Goal: Task Accomplishment & Management: Manage account settings

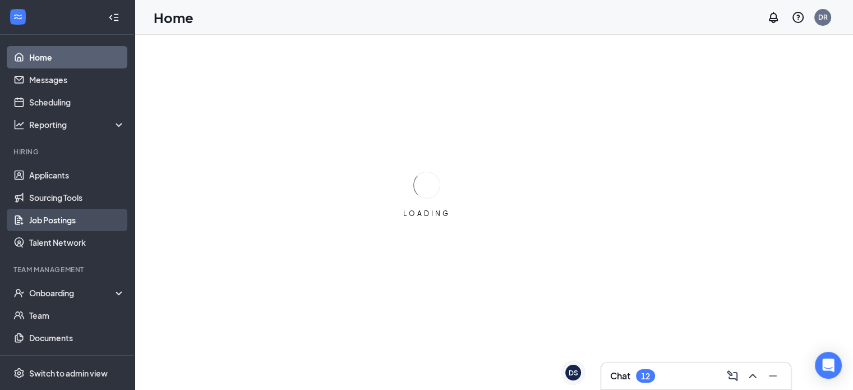
click at [88, 219] on link "Job Postings" at bounding box center [77, 220] width 96 height 22
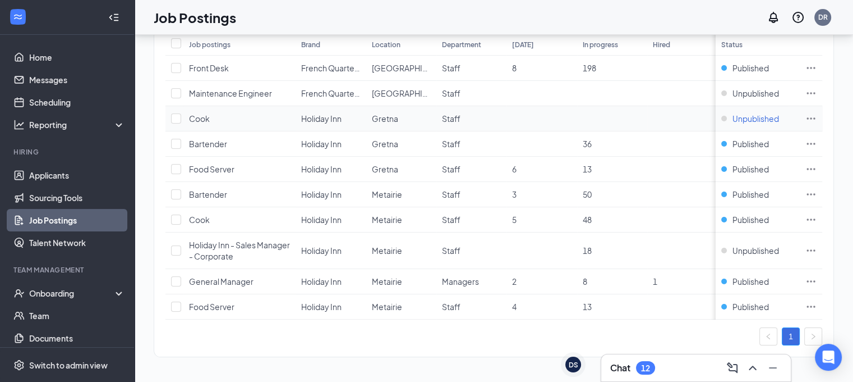
scroll to position [142, 0]
click at [817, 276] on icon "Ellipses" at bounding box center [811, 281] width 11 height 11
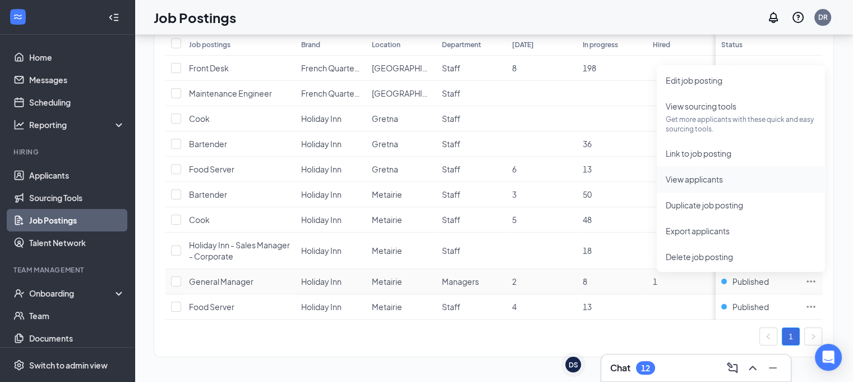
click at [713, 176] on span "View applicants" at bounding box center [694, 179] width 57 height 10
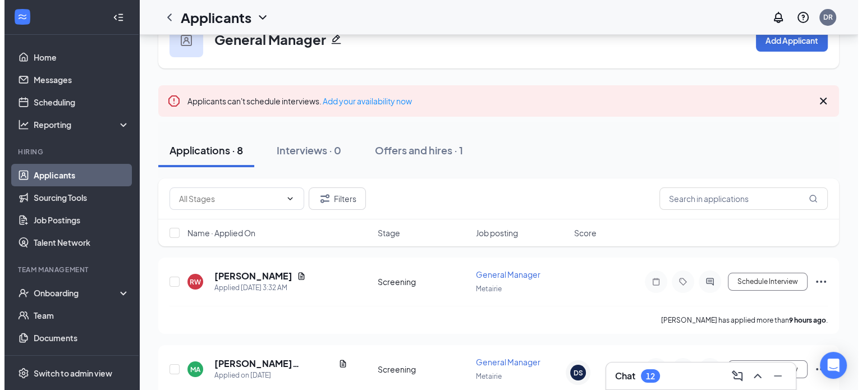
scroll to position [35, 0]
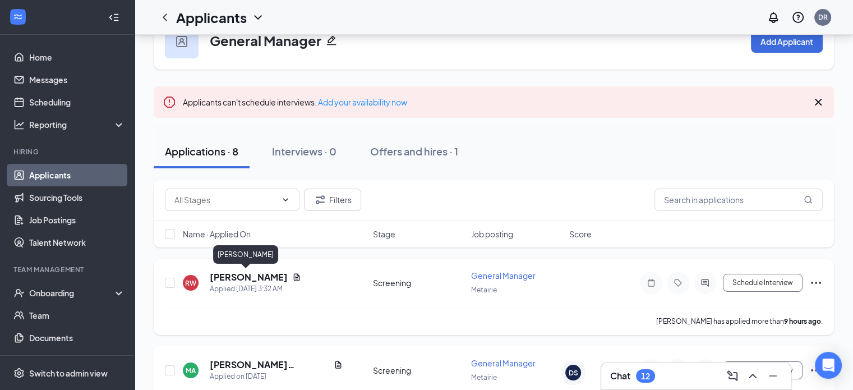
click at [238, 279] on h5 "[PERSON_NAME]" at bounding box center [249, 277] width 78 height 12
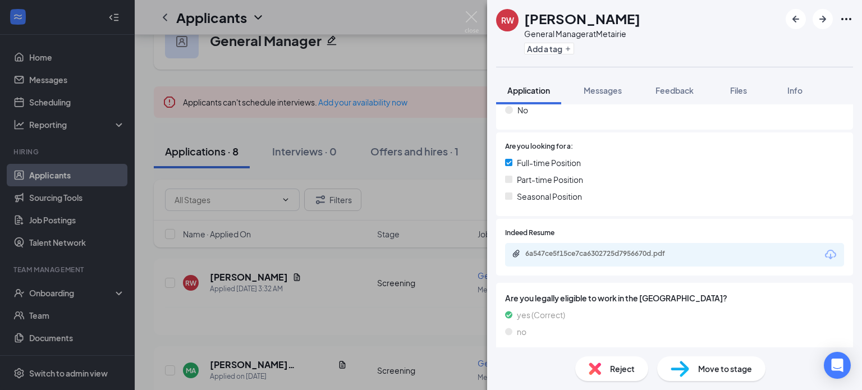
scroll to position [208, 0]
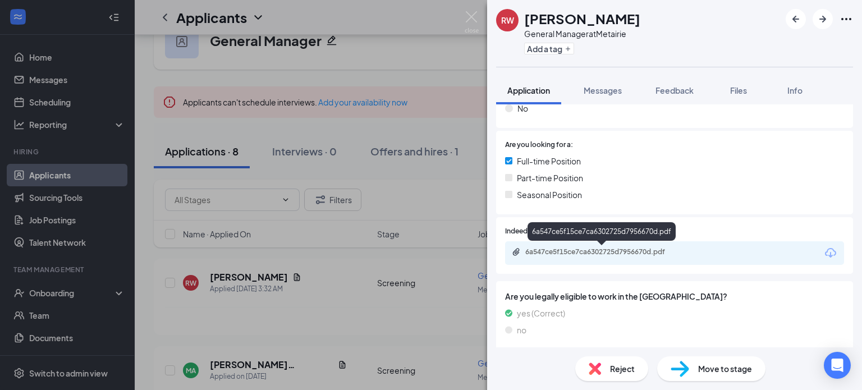
click at [617, 249] on div "6a547ce5f15ce7ca6302725d7956670d.pdf" at bounding box center [603, 251] width 157 height 9
click at [598, 368] on img at bounding box center [595, 368] width 12 height 12
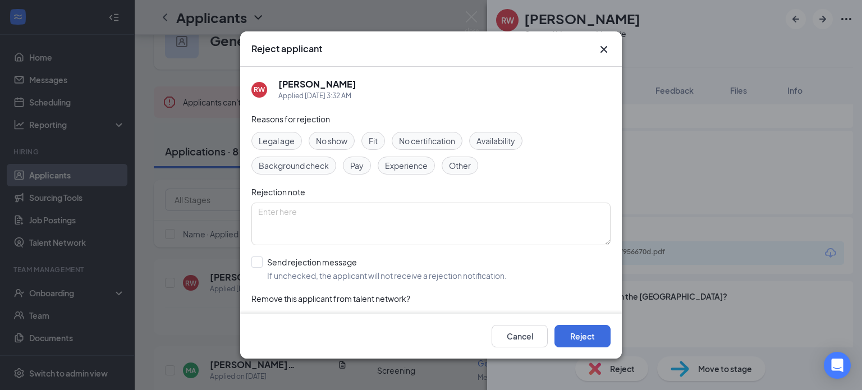
click at [401, 168] on span "Experience" at bounding box center [406, 165] width 43 height 12
click at [581, 338] on button "Reject" at bounding box center [582, 336] width 56 height 22
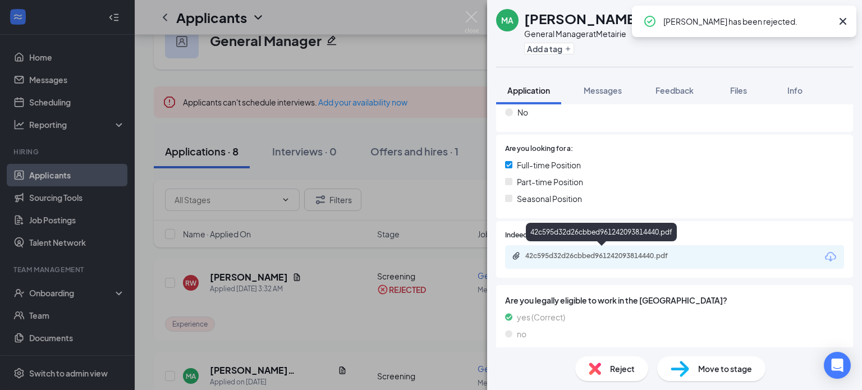
scroll to position [208, 0]
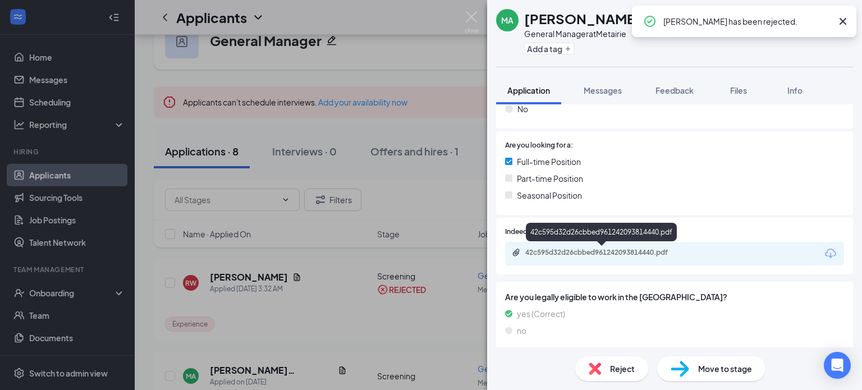
click at [620, 254] on div "42c595d32d26cbbed961242093814440.pdf" at bounding box center [603, 252] width 157 height 9
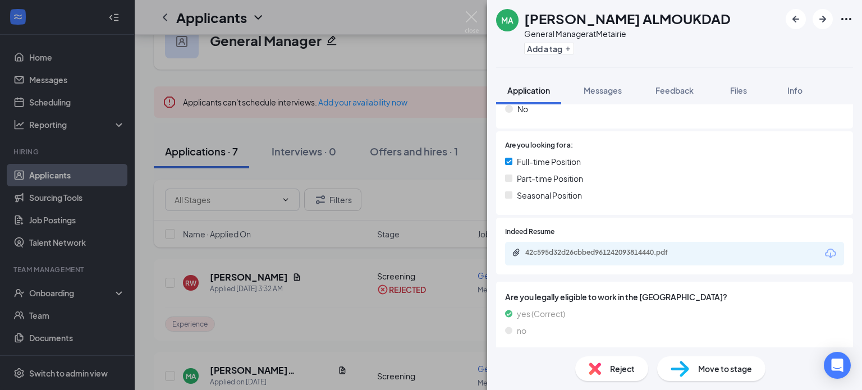
click at [633, 370] on span "Reject" at bounding box center [622, 368] width 25 height 12
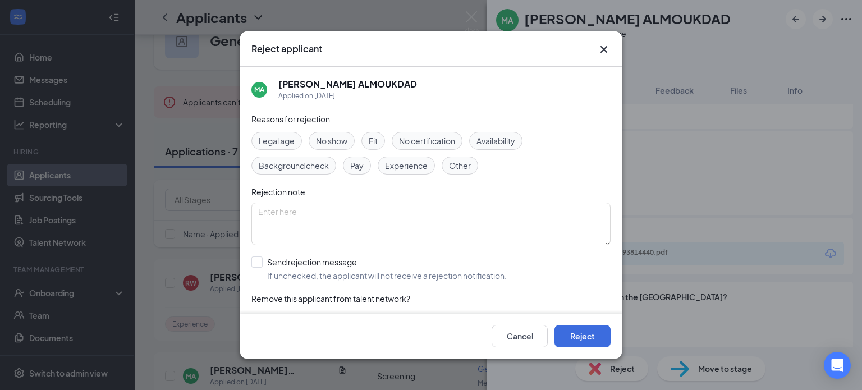
click at [399, 160] on span "Experience" at bounding box center [406, 165] width 43 height 12
click at [585, 332] on button "Reject" at bounding box center [582, 336] width 56 height 22
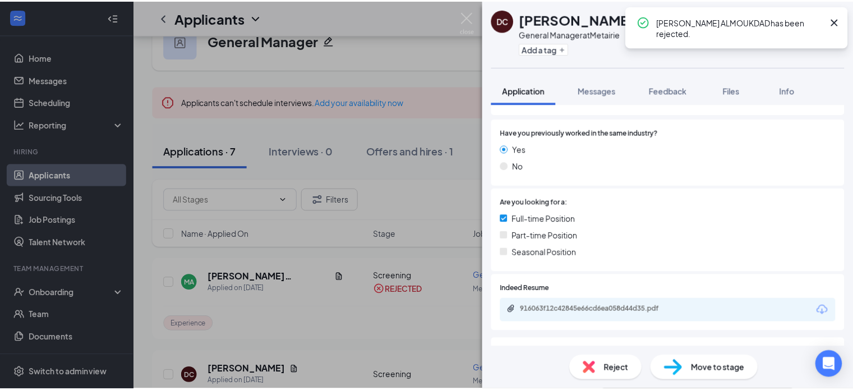
scroll to position [206, 0]
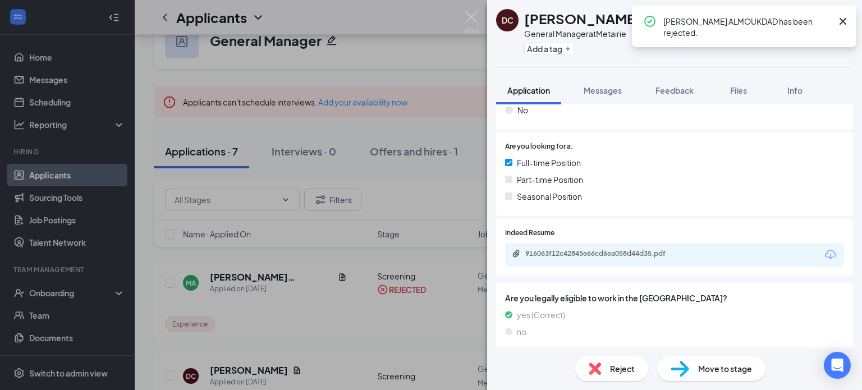
click at [608, 259] on div "916063f12c42845e66cd6ea058d44d35.pdf" at bounding box center [603, 254] width 182 height 11
click at [465, 22] on img at bounding box center [472, 22] width 14 height 22
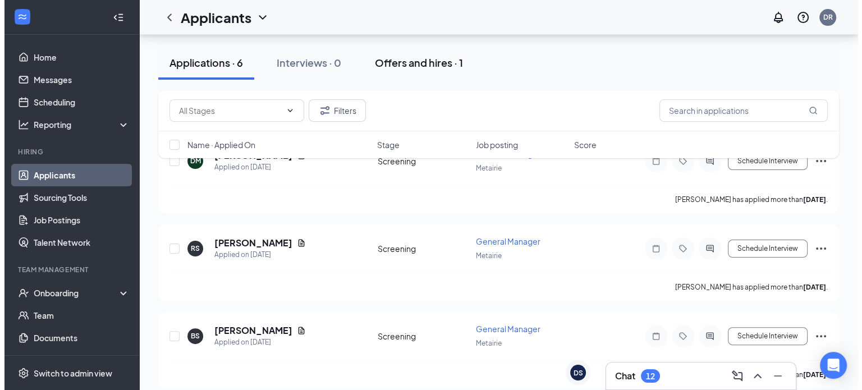
scroll to position [259, 0]
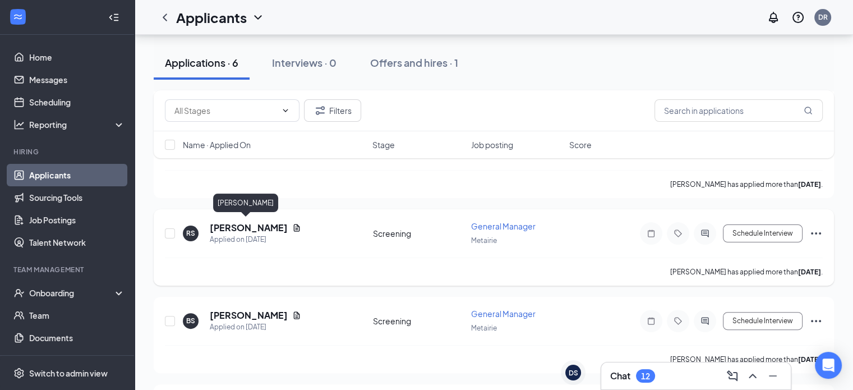
click at [250, 227] on h5 "[PERSON_NAME]" at bounding box center [249, 228] width 78 height 12
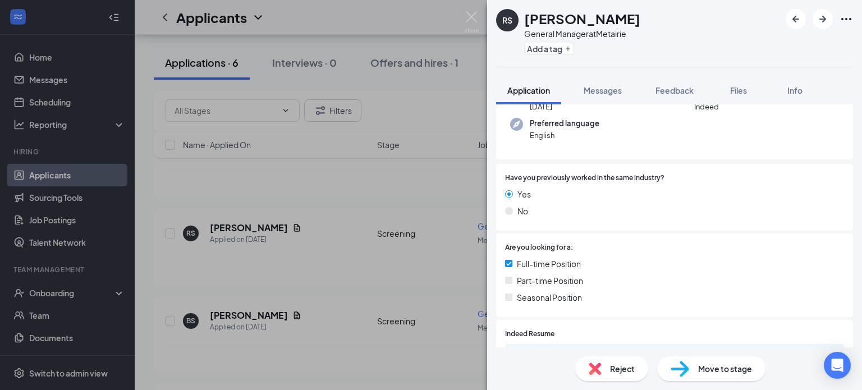
scroll to position [208, 0]
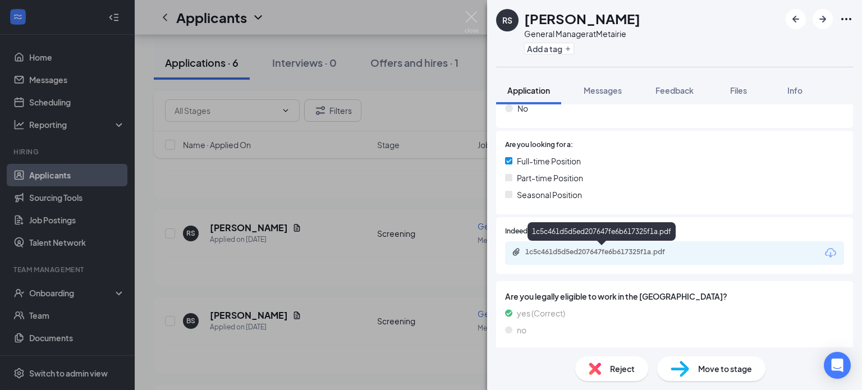
click at [619, 255] on div "1c5c461d5d5ed207647fe6b617325f1a.pdf" at bounding box center [603, 251] width 157 height 9
click at [602, 372] on div "Reject" at bounding box center [611, 368] width 73 height 25
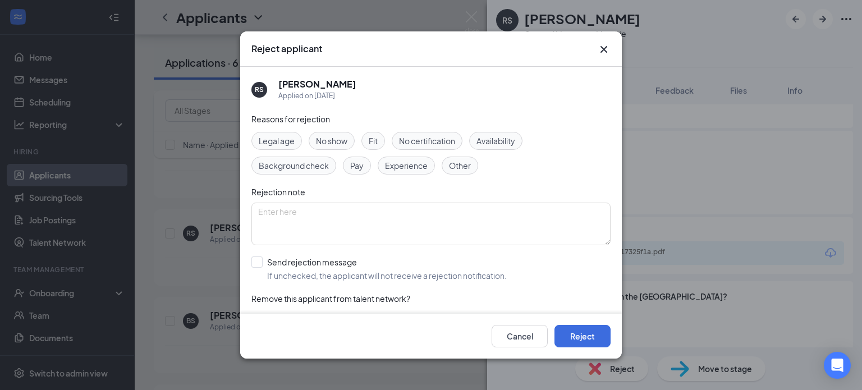
click at [398, 167] on span "Experience" at bounding box center [406, 165] width 43 height 12
click at [575, 329] on button "Reject" at bounding box center [582, 336] width 56 height 22
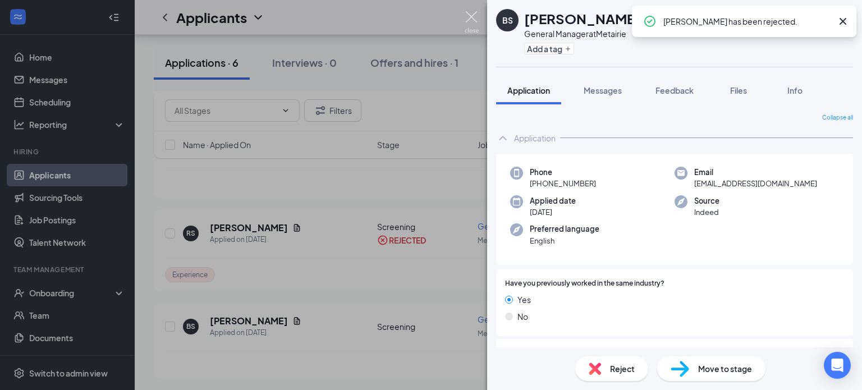
click at [476, 15] on img at bounding box center [472, 22] width 14 height 22
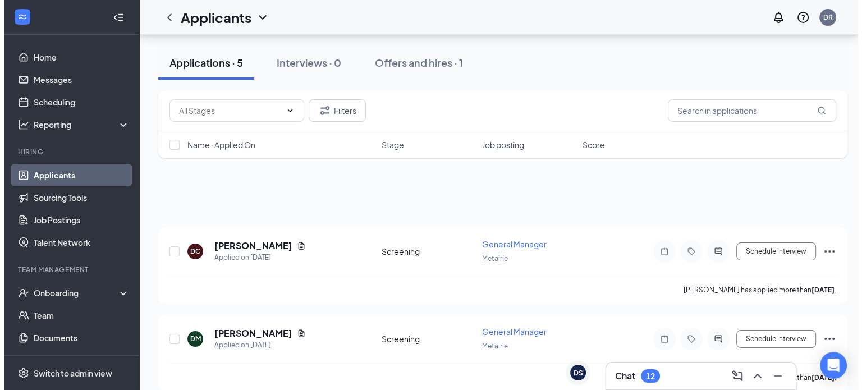
scroll to position [9, 0]
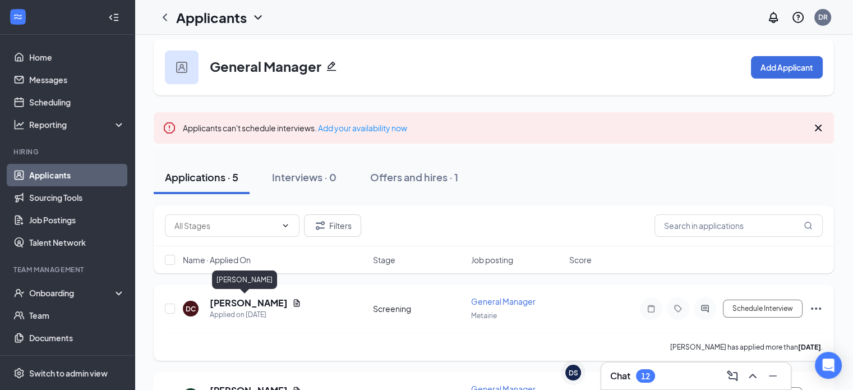
click at [217, 305] on h5 "[PERSON_NAME]" at bounding box center [249, 303] width 78 height 12
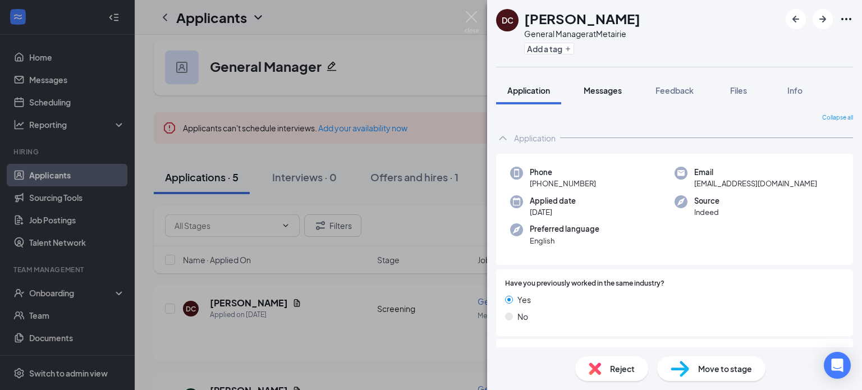
click at [619, 89] on span "Messages" at bounding box center [603, 90] width 38 height 10
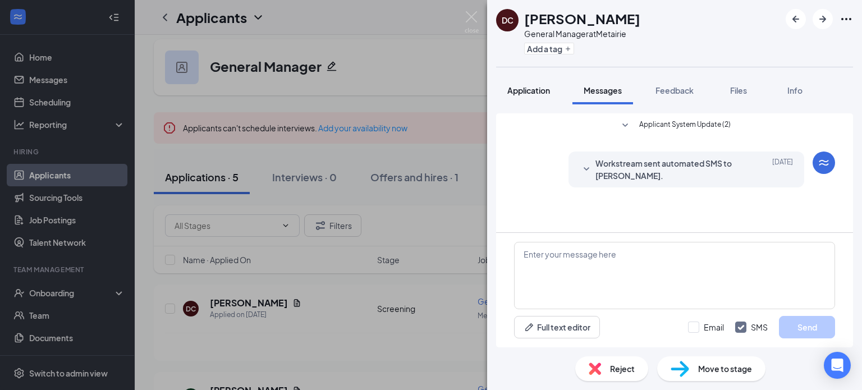
click at [523, 88] on span "Application" at bounding box center [528, 90] width 43 height 10
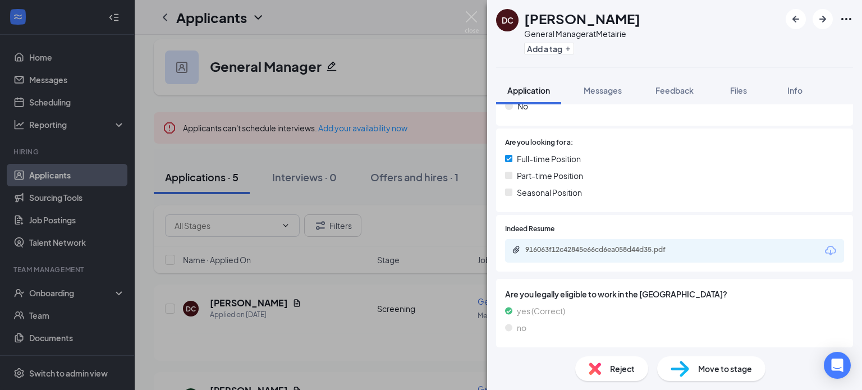
scroll to position [213, 0]
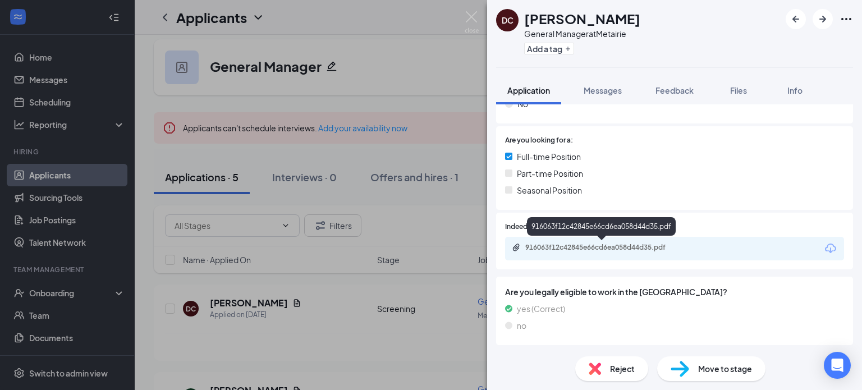
click at [612, 246] on div "916063f12c42845e66cd6ea058d44d35.pdf" at bounding box center [603, 247] width 157 height 9
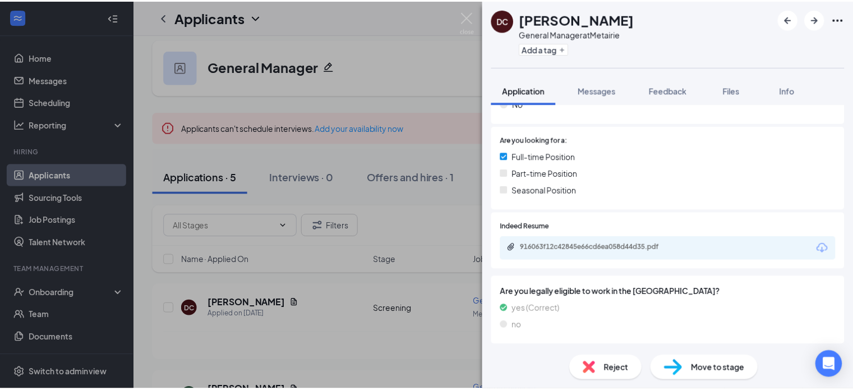
scroll to position [208, 0]
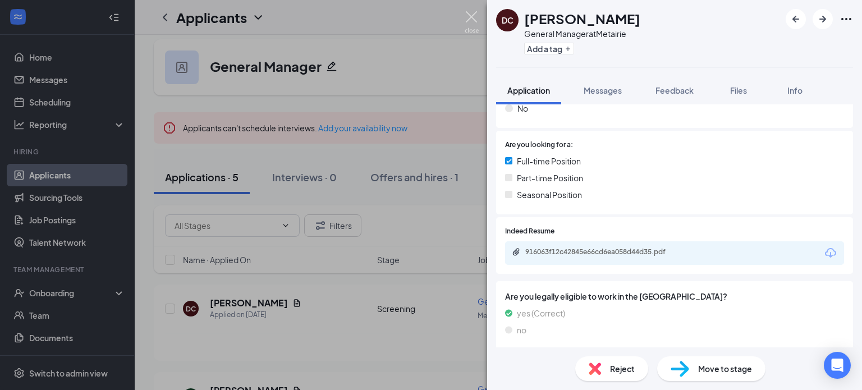
click at [465, 20] on img at bounding box center [472, 22] width 14 height 22
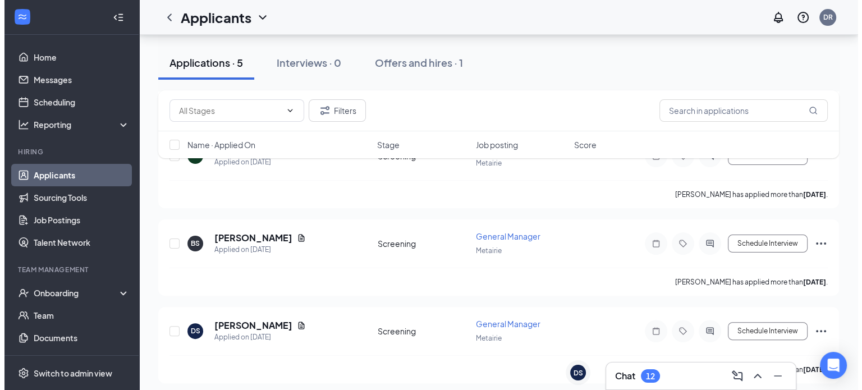
scroll to position [224, 0]
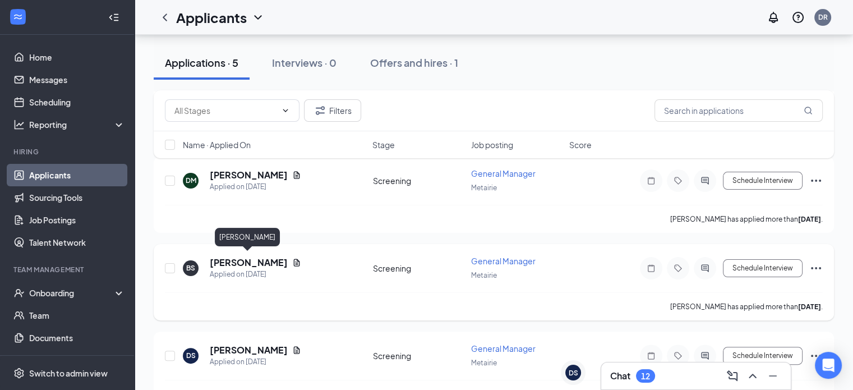
click at [269, 260] on h5 "[PERSON_NAME]" at bounding box center [249, 262] width 78 height 12
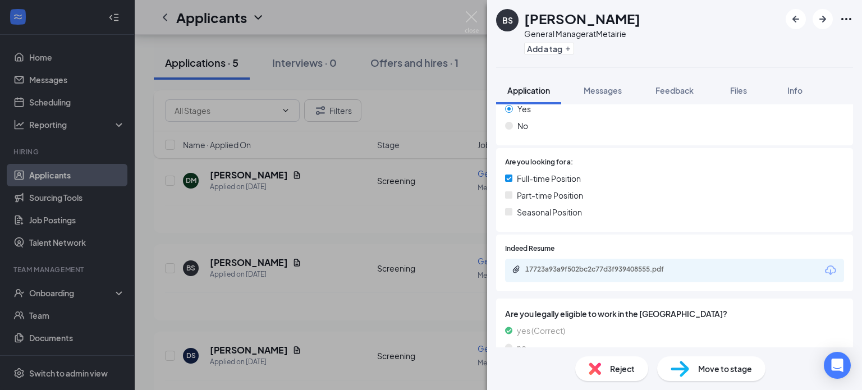
scroll to position [213, 0]
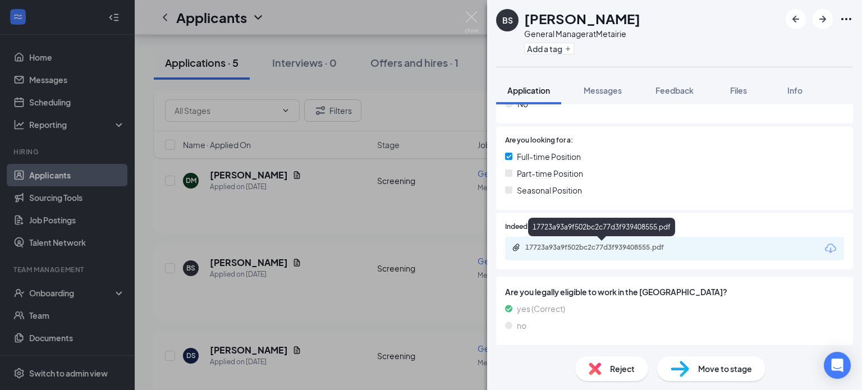
click at [600, 249] on div "17723a93a9f502bc2c77d3f939408555.pdf" at bounding box center [603, 247] width 157 height 9
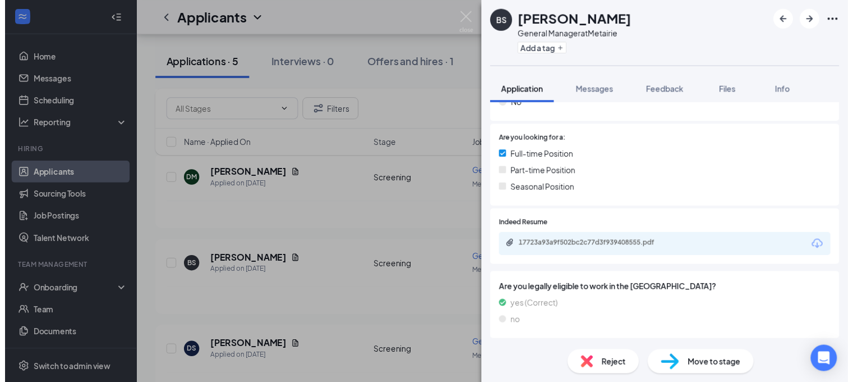
scroll to position [208, 0]
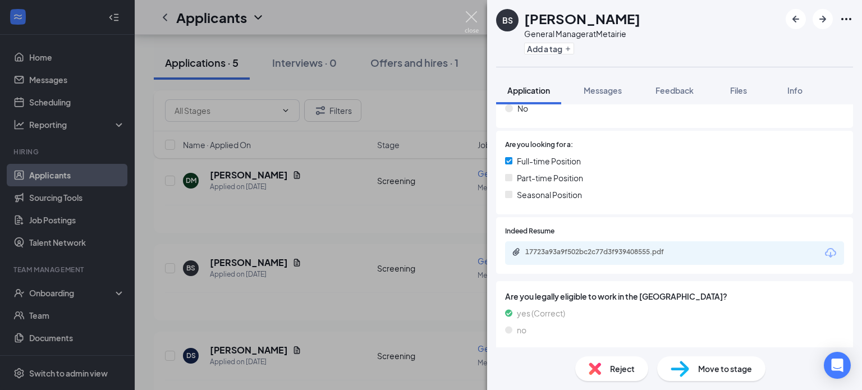
click at [475, 15] on img at bounding box center [472, 22] width 14 height 22
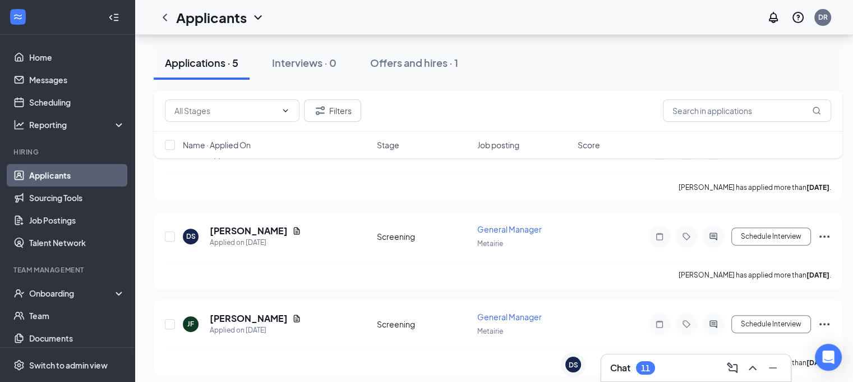
scroll to position [346, 0]
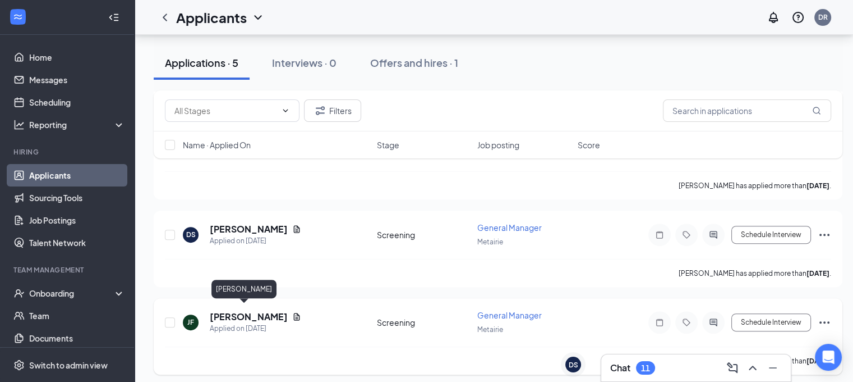
click at [224, 311] on h5 "[PERSON_NAME]" at bounding box center [249, 316] width 78 height 12
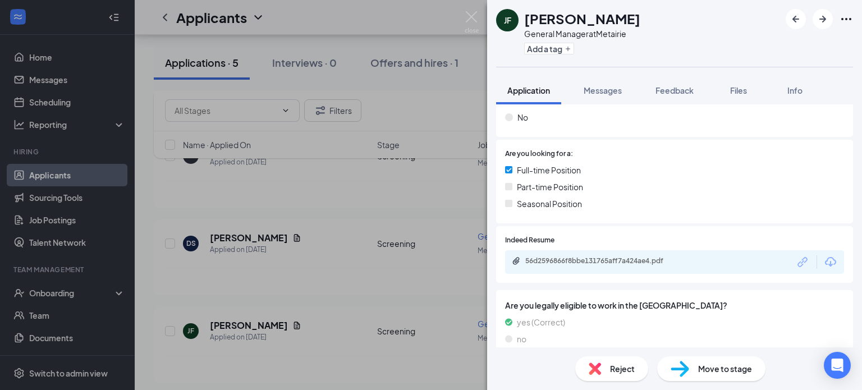
scroll to position [213, 0]
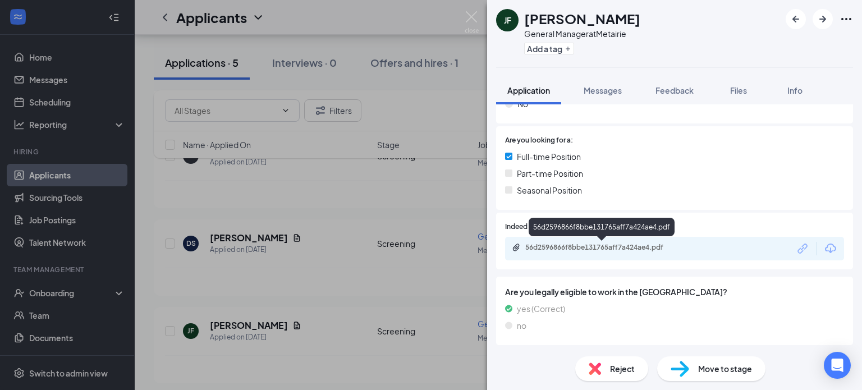
click at [623, 246] on div "56d2596866f8bbe131765aff7a424ae4.pdf" at bounding box center [603, 247] width 157 height 9
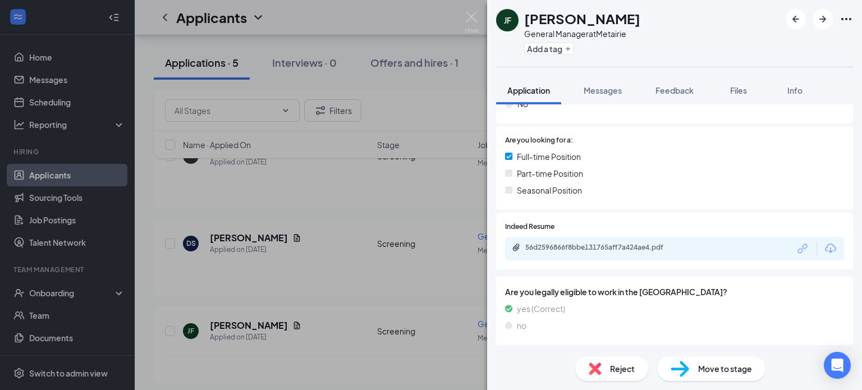
scroll to position [208, 0]
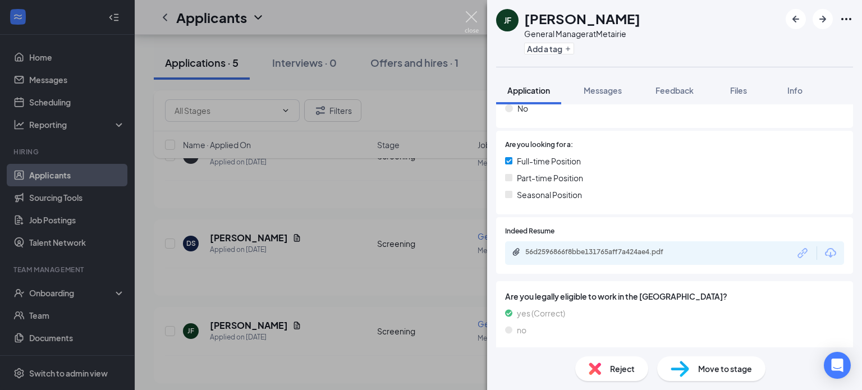
click at [467, 22] on img at bounding box center [472, 22] width 14 height 22
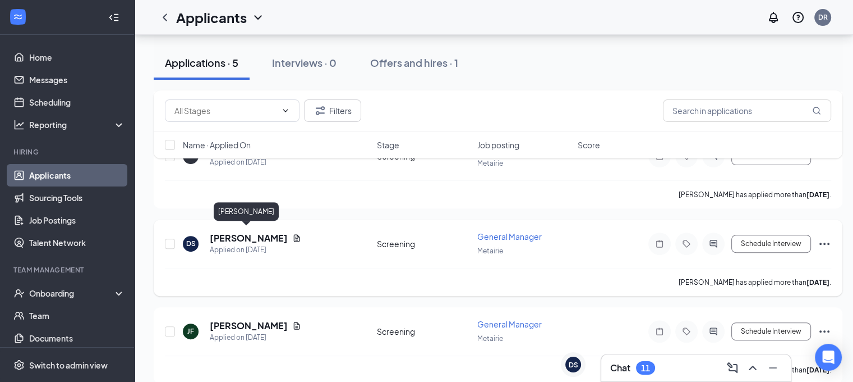
click at [238, 235] on h5 "[PERSON_NAME]" at bounding box center [249, 238] width 78 height 12
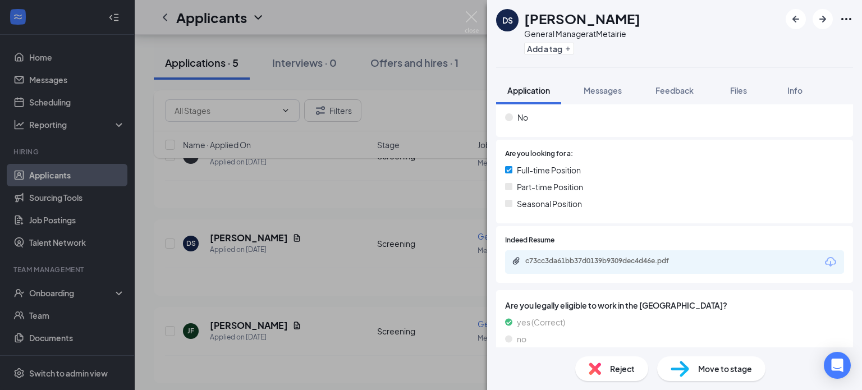
scroll to position [213, 0]
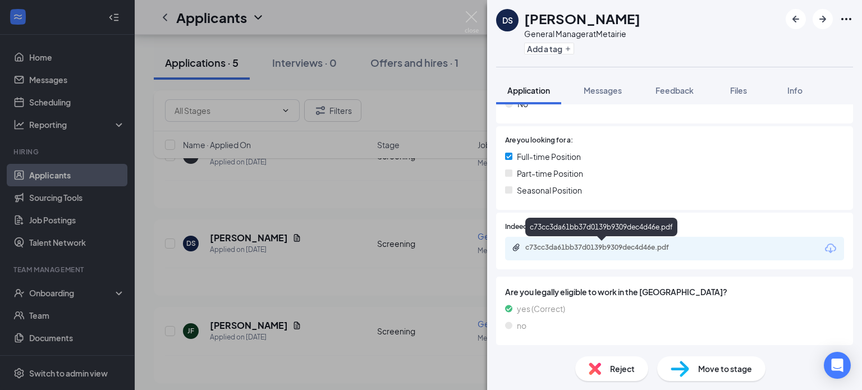
click at [620, 245] on div "c73cc3da61bb37d0139b9309dec4d46e.pdf" at bounding box center [603, 247] width 157 height 9
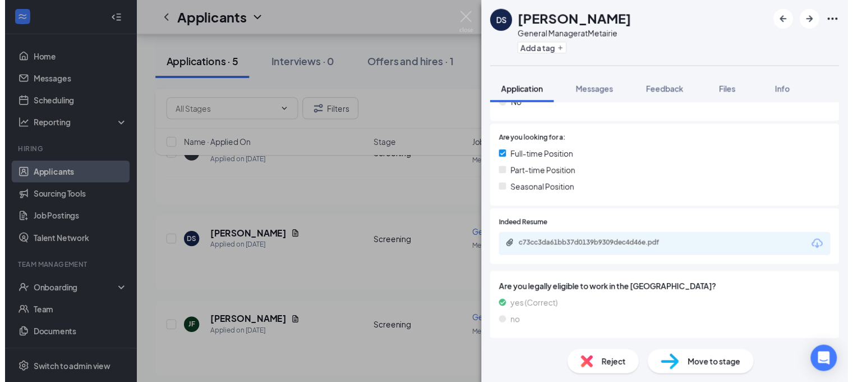
scroll to position [208, 0]
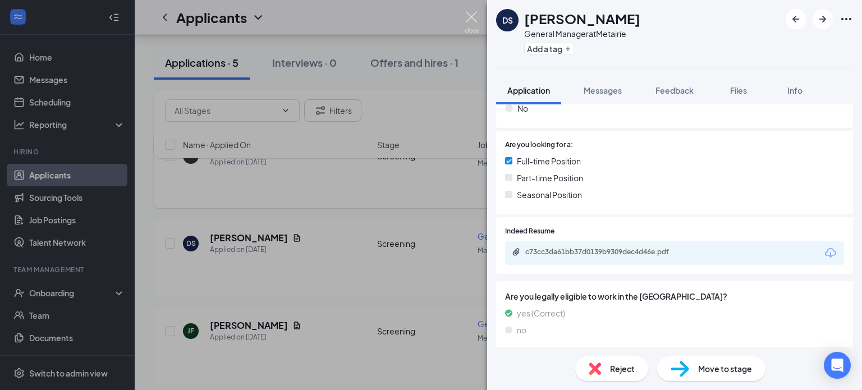
drag, startPoint x: 465, startPoint y: 19, endPoint x: 427, endPoint y: 177, distance: 162.1
click at [465, 20] on img at bounding box center [472, 22] width 14 height 22
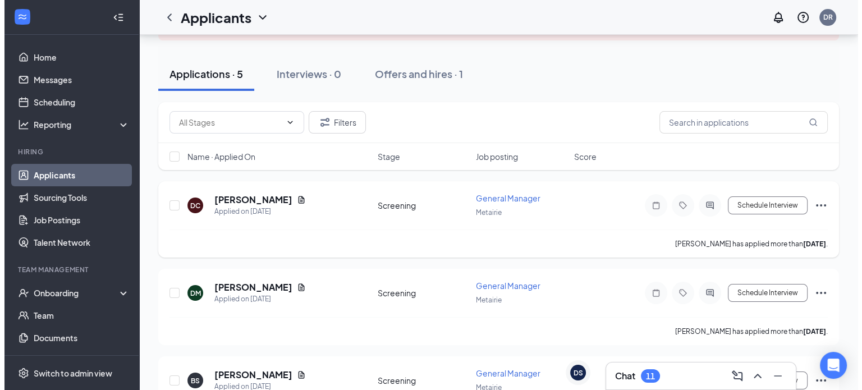
scroll to position [56, 0]
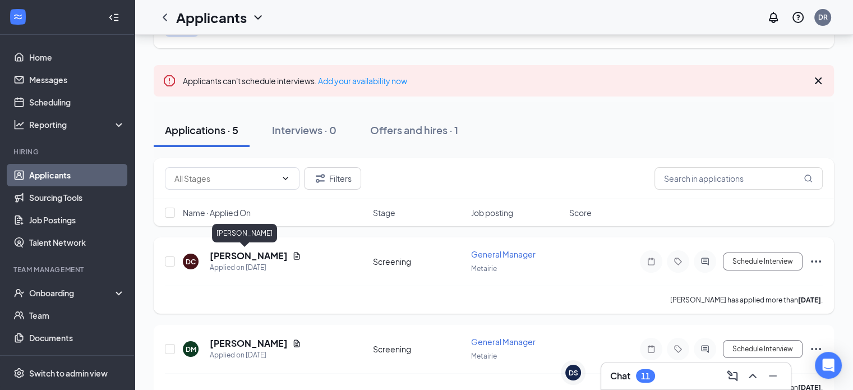
click at [230, 258] on h5 "[PERSON_NAME]" at bounding box center [249, 256] width 78 height 12
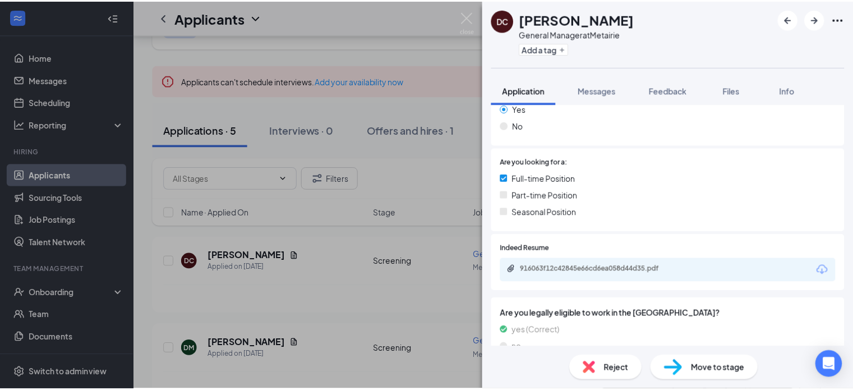
scroll to position [207, 0]
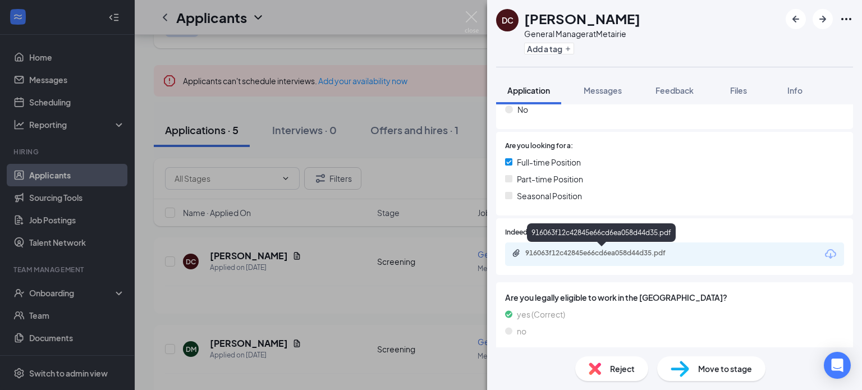
click at [640, 258] on div "916063f12c42845e66cd6ea058d44d35.pdf" at bounding box center [603, 254] width 182 height 11
click at [476, 20] on img at bounding box center [472, 22] width 14 height 22
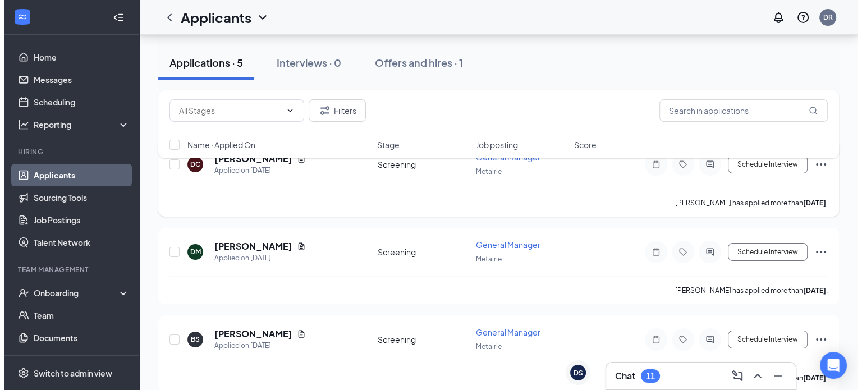
scroll to position [168, 0]
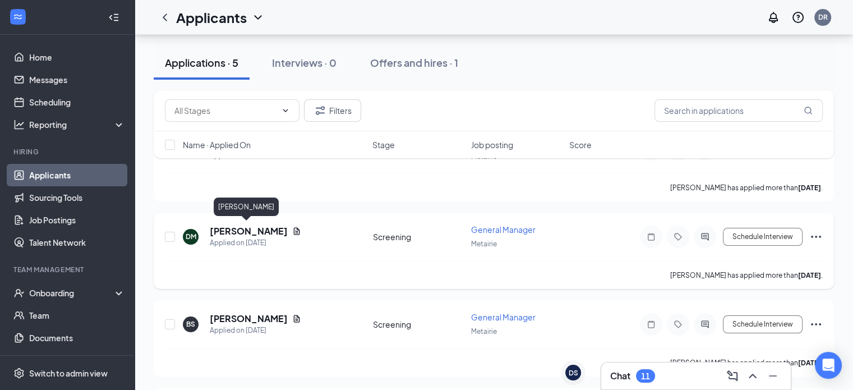
click at [251, 231] on h5 "[PERSON_NAME]" at bounding box center [249, 231] width 78 height 12
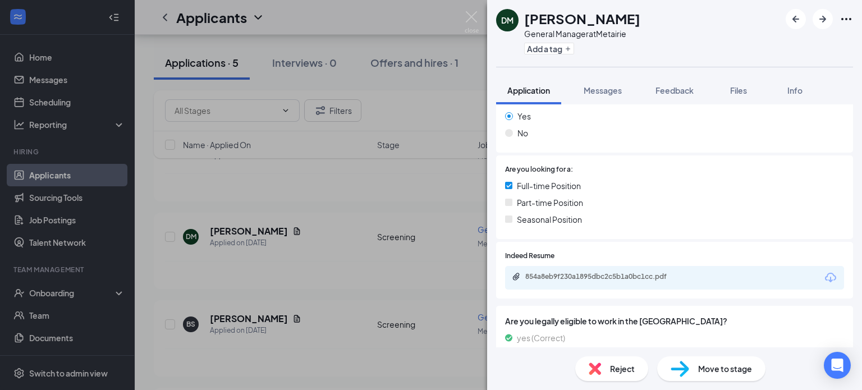
scroll to position [213, 0]
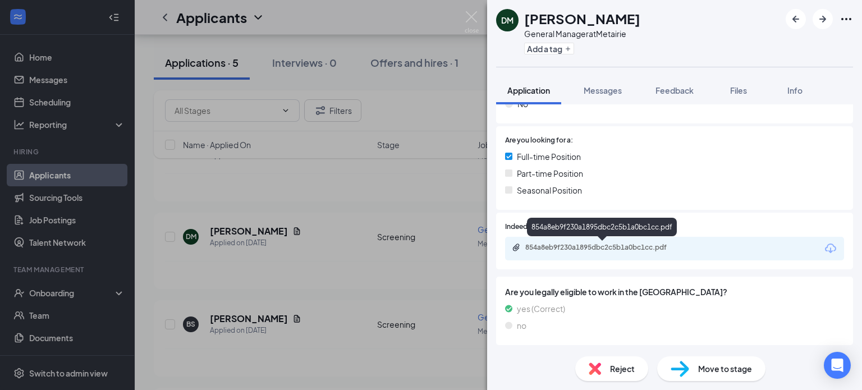
click at [635, 247] on div "854a8eb9f230a1895dbc2c5b1a0bc1cc.pdf" at bounding box center [603, 247] width 157 height 9
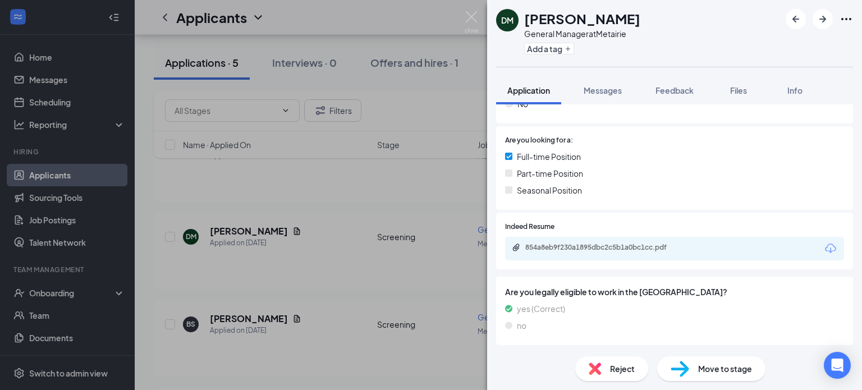
scroll to position [208, 0]
